Goal: Feedback & Contribution: Submit feedback/report problem

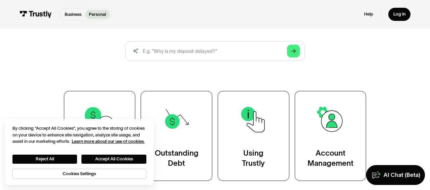
scroll to position [112, 0]
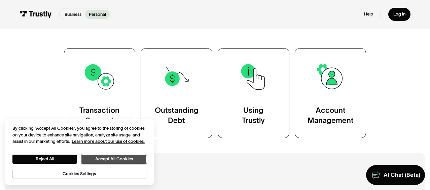
click at [118, 156] on button "Accept All Cookies" at bounding box center [113, 159] width 65 height 9
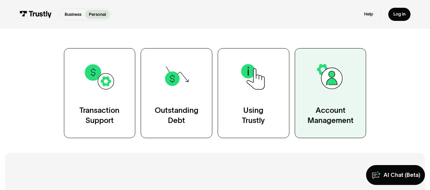
click at [334, 96] on link "Account Management" at bounding box center [331, 93] width 72 height 90
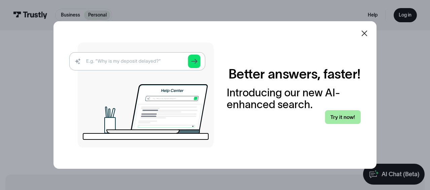
click at [338, 115] on link "Try it now!" at bounding box center [343, 117] width 36 height 14
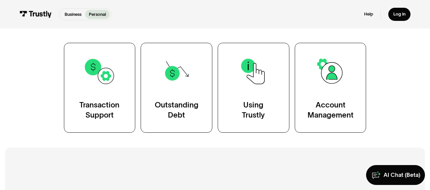
scroll to position [140, 0]
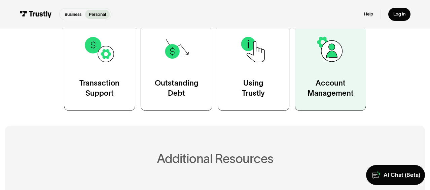
click at [331, 83] on div "Account Management" at bounding box center [331, 88] width 46 height 20
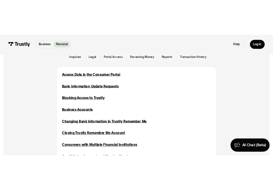
scroll to position [175, 0]
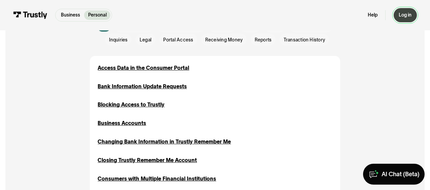
click at [399, 17] on div "Log in" at bounding box center [405, 15] width 13 height 6
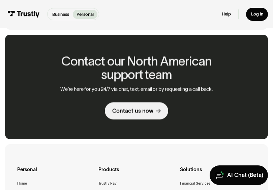
click at [40, 54] on div "Contact our North American support team We’re here for you 24/7 via chat, text,…" at bounding box center [136, 87] width 213 height 105
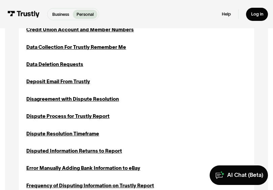
scroll to position [334, 0]
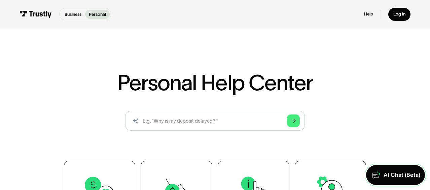
click at [404, 178] on link "AI Chat (Beta)" at bounding box center [395, 175] width 59 height 20
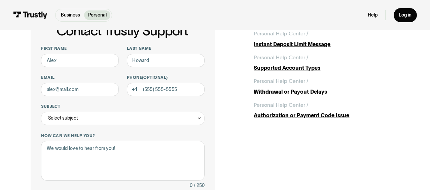
scroll to position [63, 0]
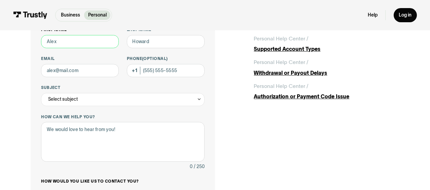
click at [98, 41] on input "First name" at bounding box center [80, 41] width 78 height 13
type input "David"
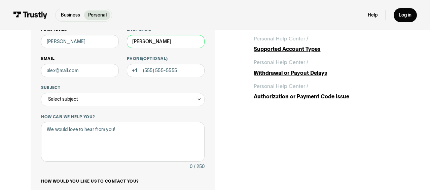
type input "Wolkoff"
click at [71, 68] on input "Email" at bounding box center [80, 70] width 78 height 13
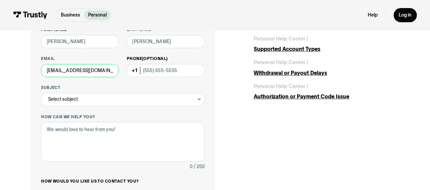
type input "Davidrwolkoff@gmail.com"
click at [147, 68] on input "Phone (Optional)" at bounding box center [166, 70] width 78 height 13
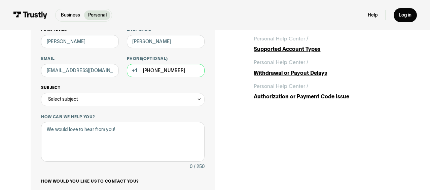
type input "(862) 242-6959"
click at [132, 97] on div "Select subject" at bounding box center [123, 99] width 164 height 13
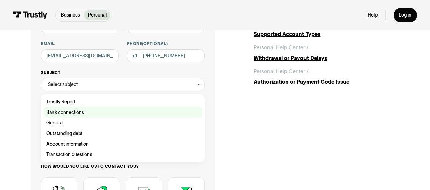
scroll to position [82, 0]
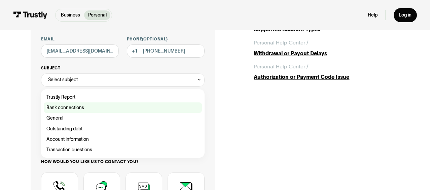
click at [102, 108] on div "Contact Trustly Support" at bounding box center [123, 107] width 158 height 10
type input "**********"
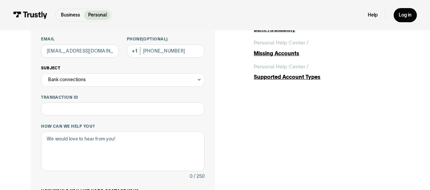
click at [92, 83] on div "Bank connections" at bounding box center [123, 79] width 164 height 13
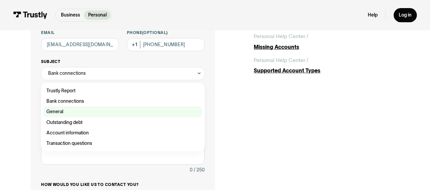
scroll to position [91, 0]
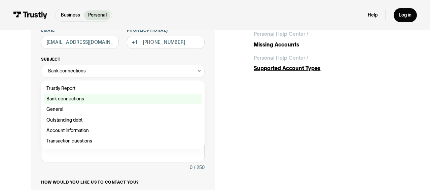
click at [86, 100] on div "Contact Trustly Support" at bounding box center [123, 99] width 158 height 10
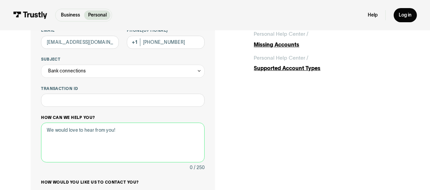
click at [105, 147] on textarea "How can we help you?" at bounding box center [123, 142] width 164 height 39
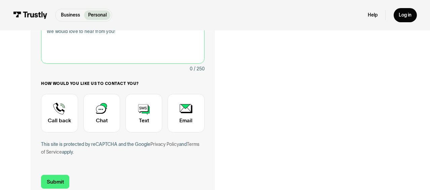
scroll to position [192, 0]
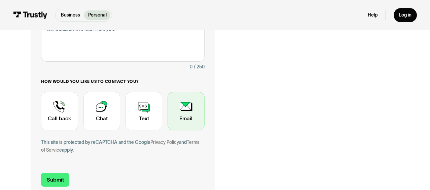
click at [190, 103] on div "Contact Trustly Support" at bounding box center [186, 111] width 37 height 38
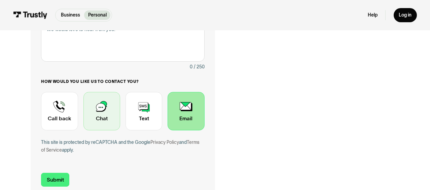
scroll to position [106, 0]
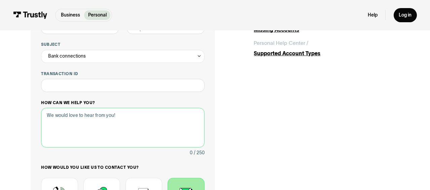
click at [89, 125] on textarea "How can we help you?" at bounding box center [123, 127] width 164 height 39
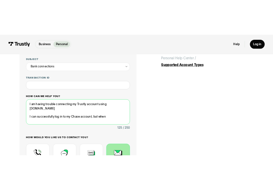
scroll to position [111, 0]
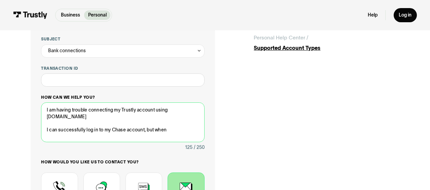
drag, startPoint x: 183, startPoint y: 120, endPoint x: 152, endPoint y: 122, distance: 31.0
click at [152, 122] on textarea "I am having trouble connecting my Trustly account using Prophetx.co I can succe…" at bounding box center [123, 121] width 164 height 39
click at [172, 122] on textarea "I am having trouble connecting my Trustly account using Prophetx.co I can succe…" at bounding box center [123, 121] width 164 height 39
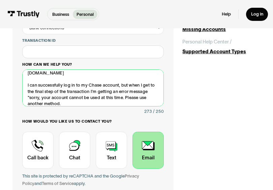
scroll to position [0, 0]
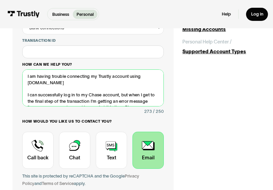
click at [66, 83] on textarea "I am having trouble connecting my Trustly account using Prophetx.co I can succe…" at bounding box center [92, 87] width 141 height 37
click at [65, 98] on textarea "I am having trouble connecting my Trustly account using Prophetx.co I can succe…" at bounding box center [92, 87] width 141 height 37
click at [95, 95] on textarea "I am having trouble connecting my Trustly account using Prophetx.co I can log i…" at bounding box center [92, 87] width 141 height 37
click at [113, 95] on textarea "I am having trouble connecting my Trustly account using Prophetx.co I can log i…" at bounding box center [92, 87] width 141 height 37
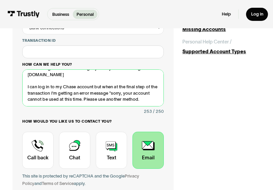
click at [73, 92] on textarea "I am having trouble connecting my Trustly account using Prophetx.co I can log i…" at bounding box center [92, 87] width 141 height 37
click at [138, 101] on textarea "I am having trouble connecting my Trustly account using Prophetx.co I can log i…" at bounding box center [92, 87] width 141 height 37
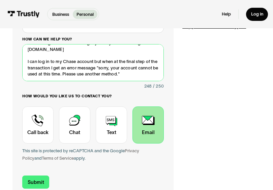
scroll to position [153, 0]
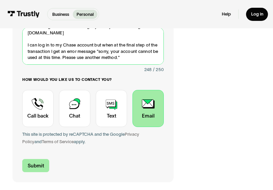
type textarea "I am having trouble connecting my Trustly account using Prophetx.co I can log i…"
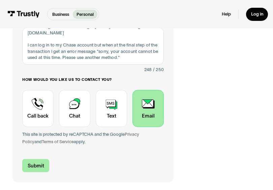
click at [37, 160] on input "Submit" at bounding box center [35, 165] width 27 height 13
type input "+18622426959"
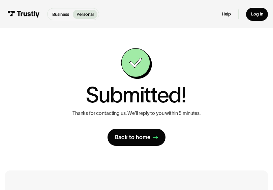
click at [124, 62] on img at bounding box center [136, 63] width 31 height 31
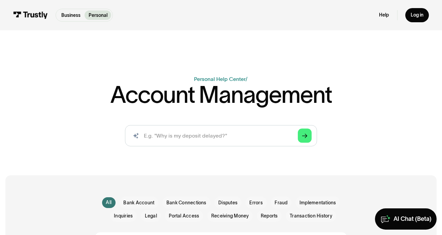
click at [272, 137] on div "AI-powered search ( 1 / 4 ) Type your question and our smart search will find y…" at bounding box center [221, 138] width 384 height 27
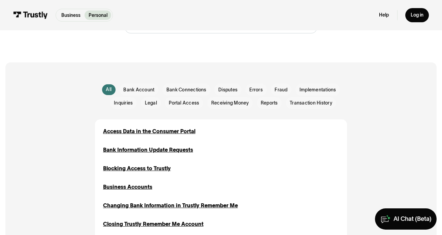
scroll to position [126, 0]
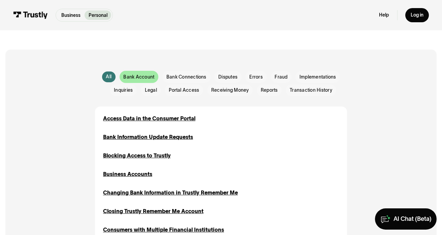
click at [133, 75] on span "Bank Account" at bounding box center [138, 77] width 31 height 7
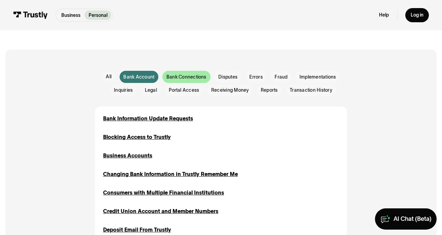
click at [170, 80] on div "Email Form" at bounding box center [186, 77] width 48 height 12
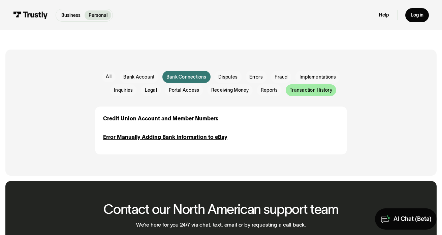
click at [272, 93] on span "Transaction History" at bounding box center [311, 90] width 42 height 7
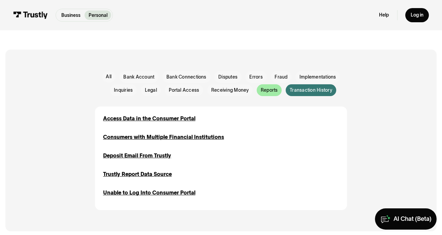
click at [272, 93] on div "Email Form" at bounding box center [269, 90] width 25 height 12
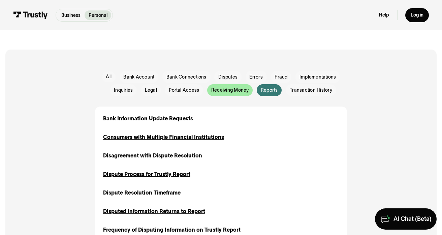
click at [236, 87] on div "Email Form" at bounding box center [229, 90] width 45 height 12
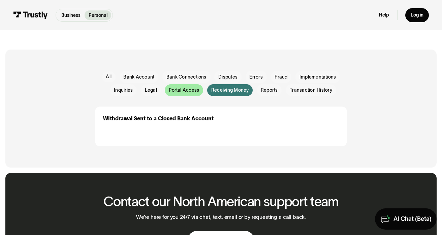
click at [197, 87] on span "Portal Access" at bounding box center [184, 90] width 30 height 7
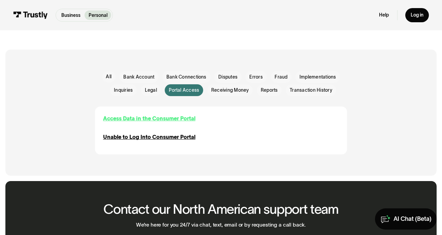
click at [172, 119] on div "Access Data in the Consumer Portal" at bounding box center [149, 118] width 92 height 8
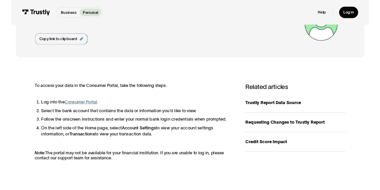
scroll to position [56, 0]
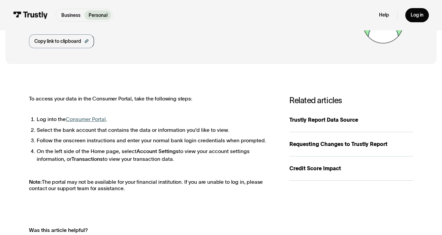
click at [90, 119] on link "Consumer Portal" at bounding box center [86, 119] width 40 height 6
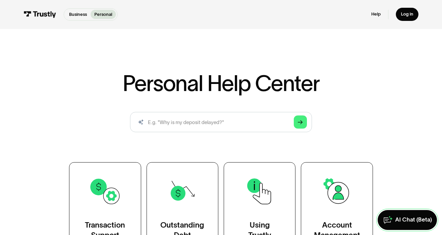
click at [395, 221] on link "AI Chat (Beta)" at bounding box center [406, 220] width 59 height 20
